Goal: Information Seeking & Learning: Learn about a topic

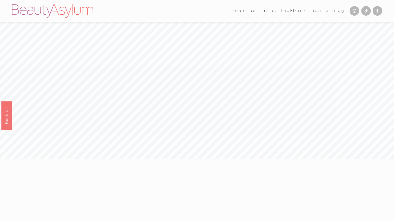
drag, startPoint x: 267, startPoint y: 12, endPoint x: 265, endPoint y: 15, distance: 3.4
click at [267, 12] on link "Rates" at bounding box center [271, 11] width 14 height 8
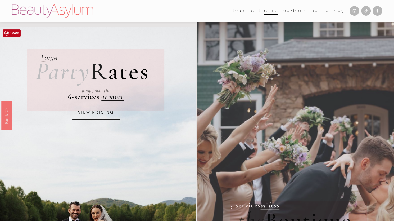
click at [102, 113] on link "VIEW PRICING" at bounding box center [95, 112] width 47 height 14
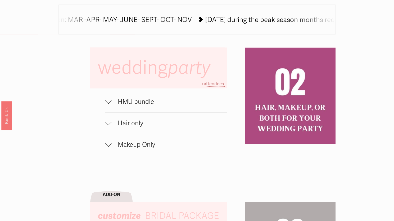
scroll to position [318, 0]
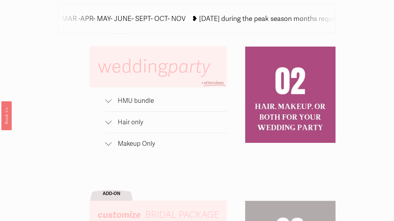
click at [139, 104] on span "HMU bundle" at bounding box center [168, 101] width 115 height 8
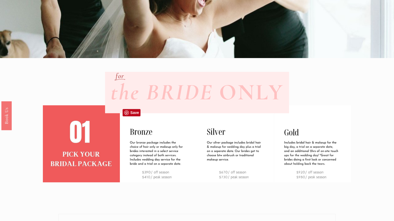
scroll to position [0, 0]
